Goal: Download file/media

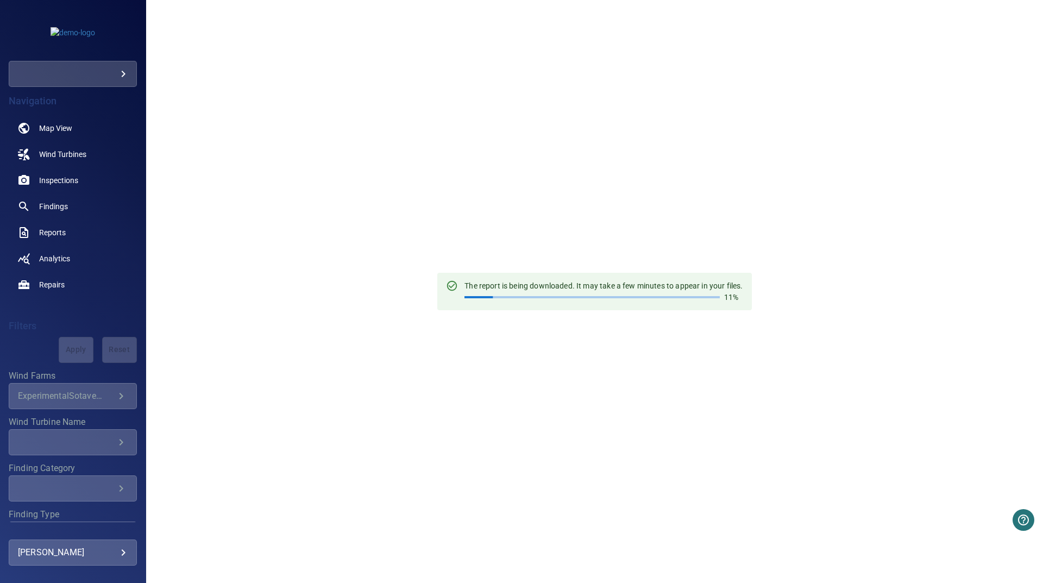
click at [846, 312] on div "The report is being downloaded. It may take a few minutes to appear in your fil…" at bounding box center [594, 291] width 897 height 583
drag, startPoint x: 323, startPoint y: 442, endPoint x: 322, endPoint y: 437, distance: 5.5
click at [322, 441] on div "The report is being downloaded. It may take a few minutes to appear in your fil…" at bounding box center [594, 291] width 897 height 583
click at [351, 161] on div "The report is being downloaded. It may take a few minutes to appear in your fil…" at bounding box center [594, 291] width 897 height 583
drag, startPoint x: 629, startPoint y: 147, endPoint x: 626, endPoint y: 95, distance: 52.2
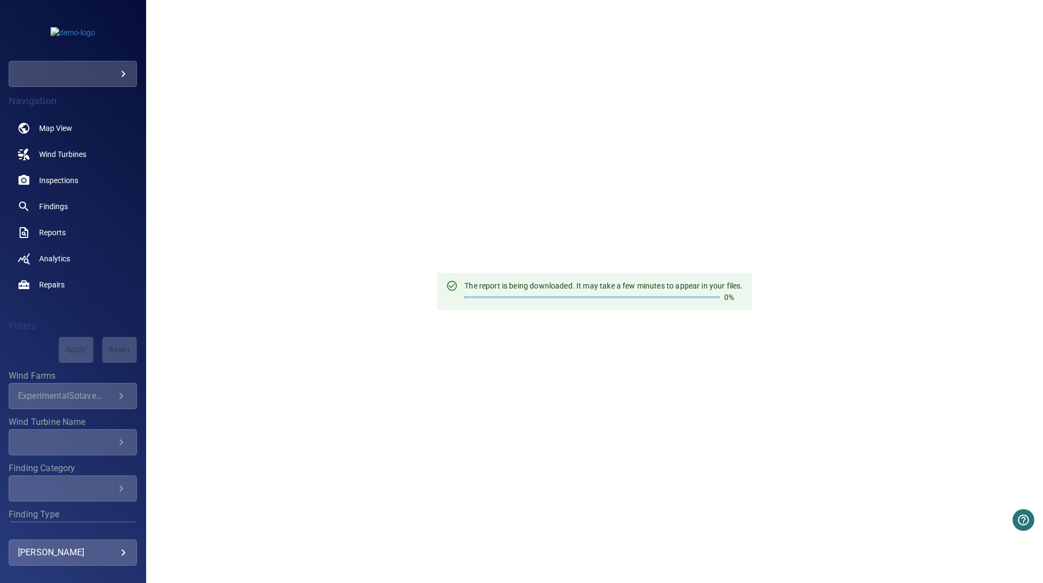
click at [624, 143] on div "The report is being downloaded. It may take a few minutes to appear in your fil…" at bounding box center [594, 291] width 897 height 583
